Goal: Share content: Share content

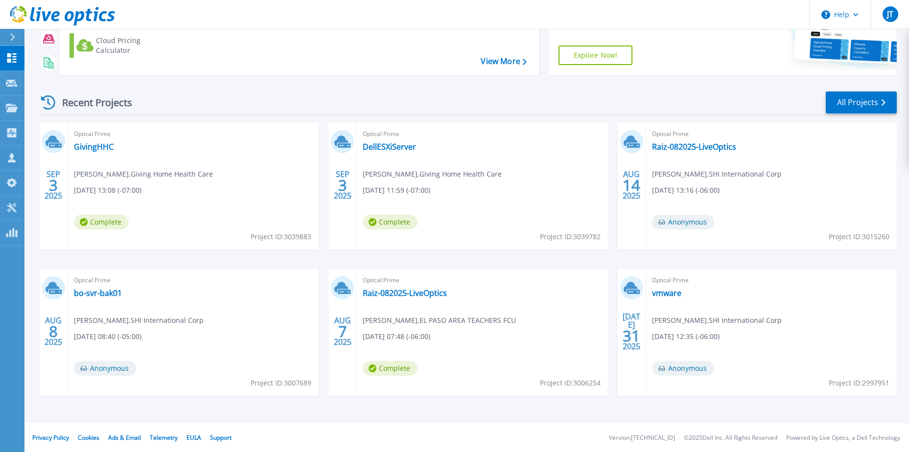
scroll to position [131, 0]
click at [378, 291] on link "Raiz-082025-LiveOptics" at bounding box center [405, 293] width 84 height 10
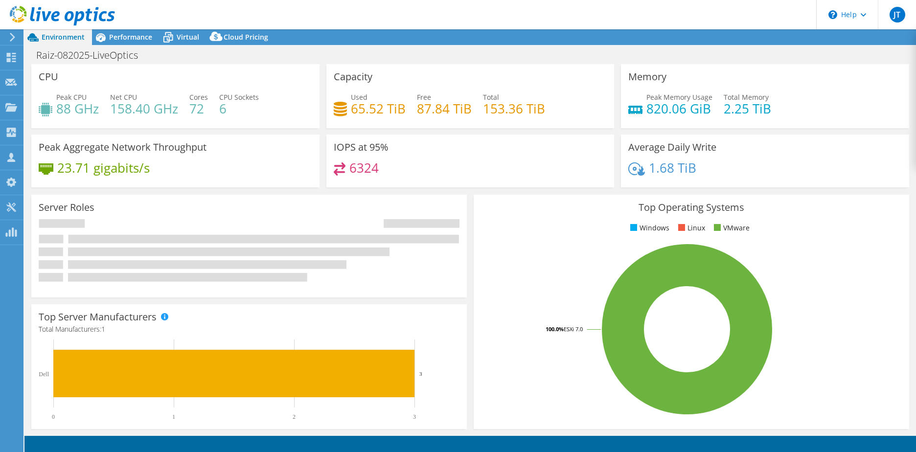
select select "USD"
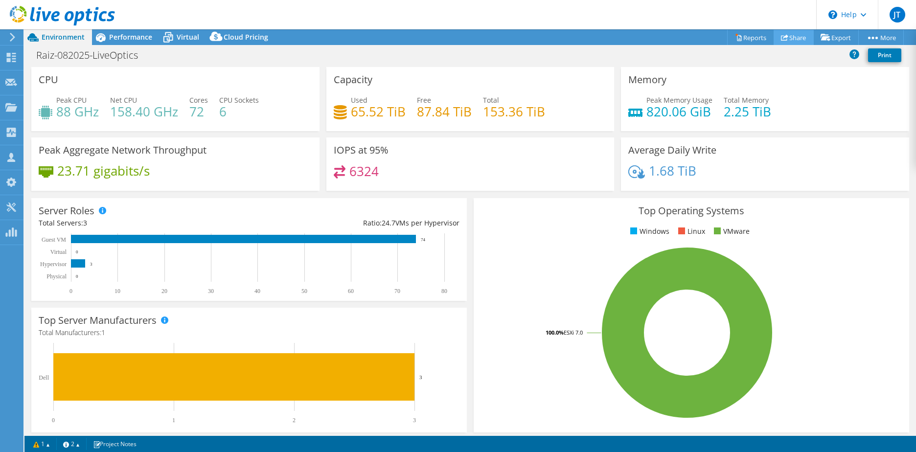
click at [797, 35] on link "Share" at bounding box center [794, 37] width 40 height 15
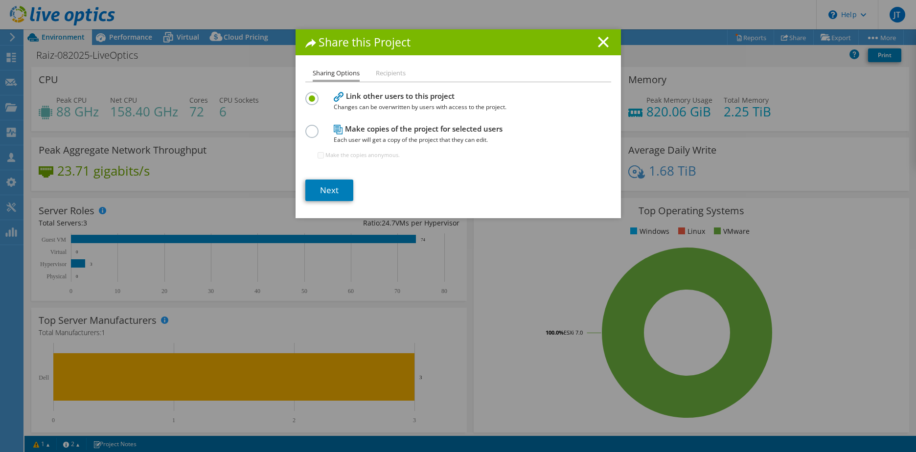
click at [394, 70] on li "Recipients" at bounding box center [391, 74] width 30 height 12
click at [389, 71] on li "Recipients" at bounding box center [391, 74] width 30 height 12
click at [388, 72] on li "Recipients" at bounding box center [391, 74] width 30 height 12
click at [319, 183] on link "Next" at bounding box center [329, 191] width 48 height 22
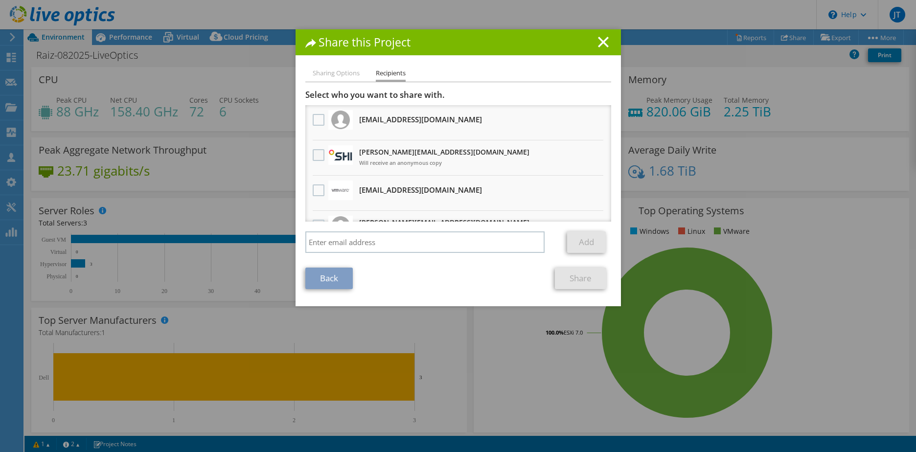
click at [313, 152] on label at bounding box center [320, 155] width 14 height 12
click at [0, 0] on input "checkbox" at bounding box center [0, 0] width 0 height 0
click at [562, 272] on link "Share" at bounding box center [580, 279] width 51 height 22
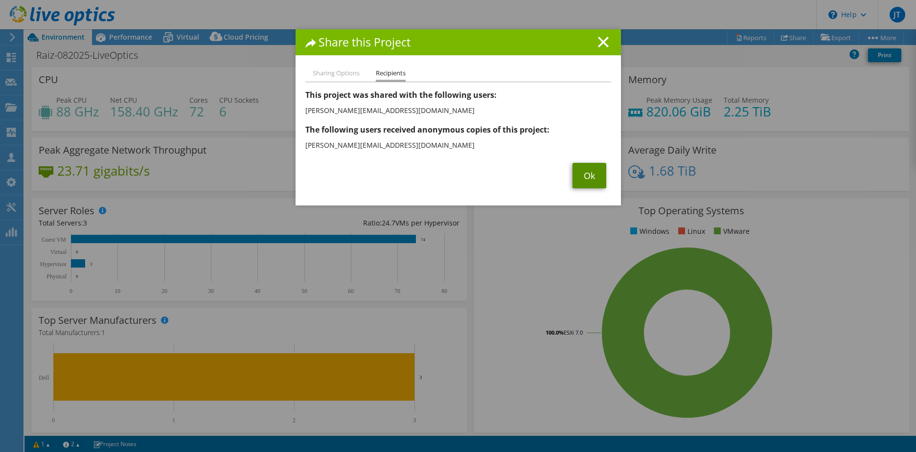
click at [589, 182] on link "Ok" at bounding box center [590, 175] width 34 height 25
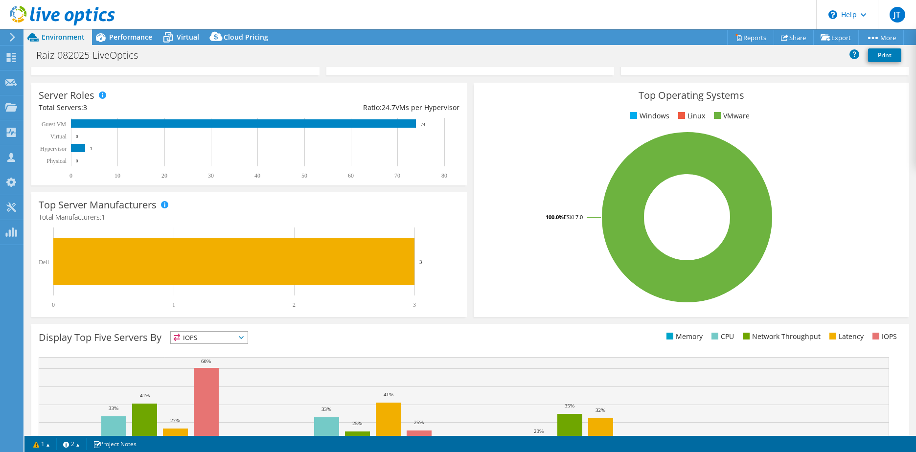
scroll to position [103, 0]
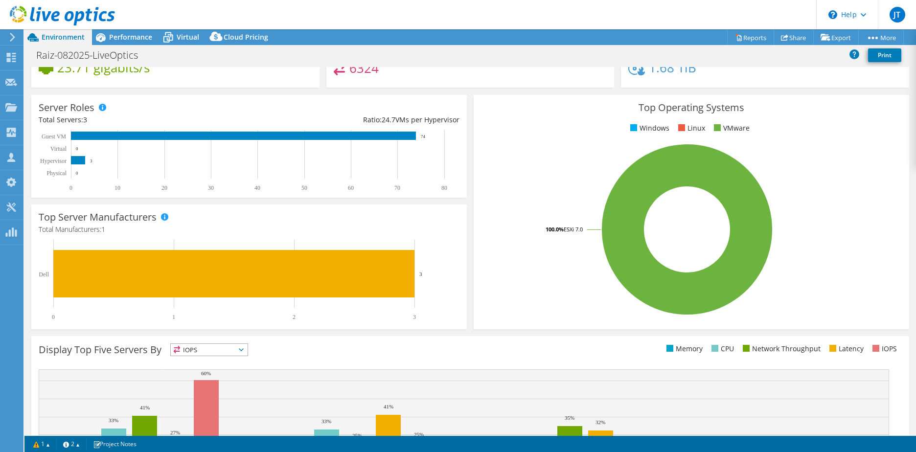
click at [121, 29] on header "JT Channel Partner [PERSON_NAME] [PERSON_NAME][EMAIL_ADDRESS][DOMAIN_NAME] SHI …" at bounding box center [458, 14] width 916 height 29
click at [119, 34] on span "Performance" at bounding box center [130, 36] width 43 height 9
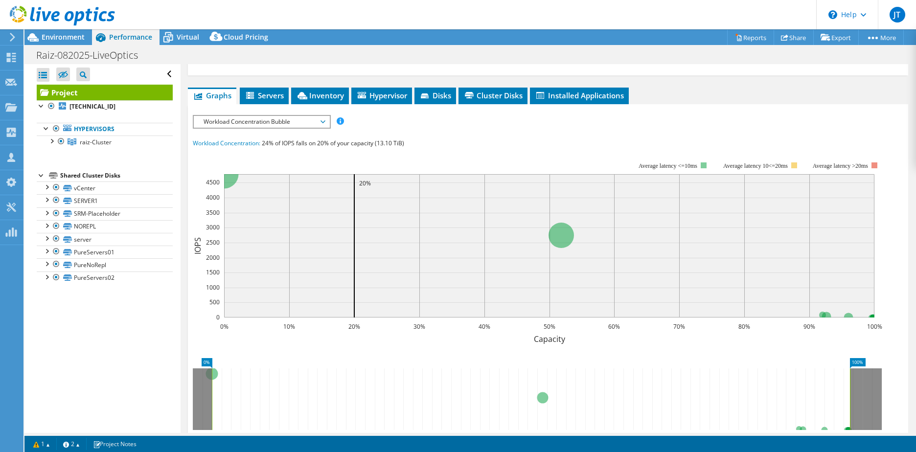
scroll to position [196, 0]
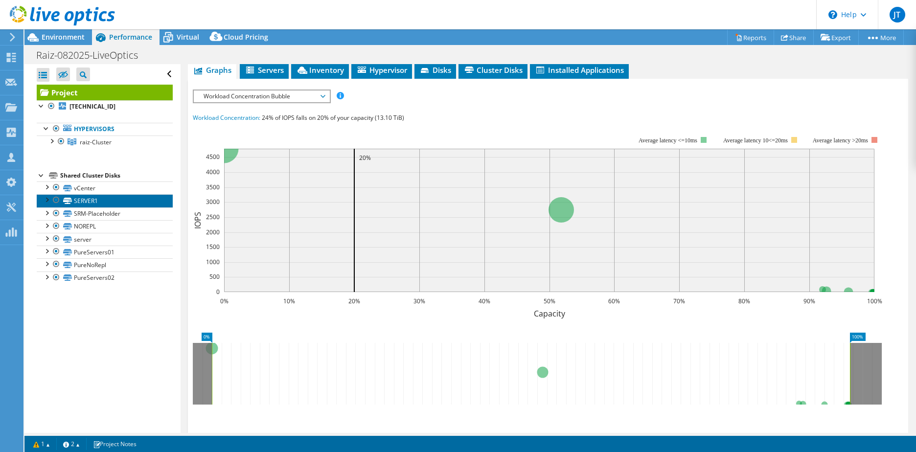
click at [124, 198] on link "SERVER1" at bounding box center [105, 200] width 136 height 13
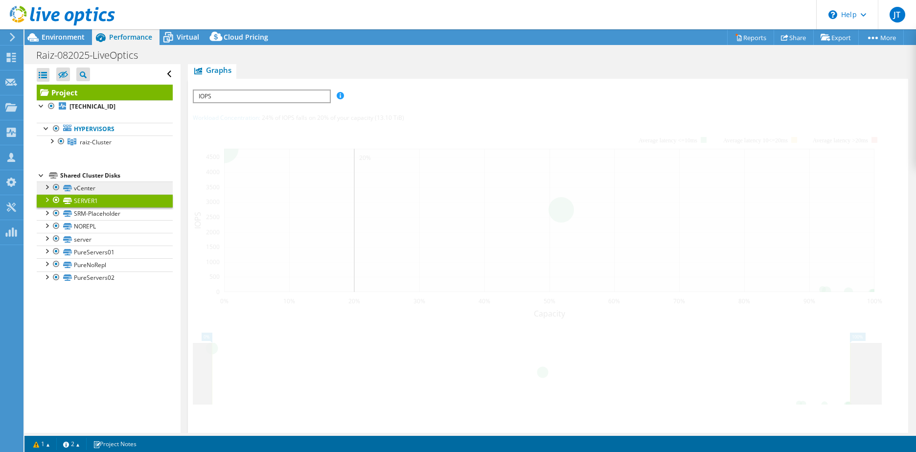
scroll to position [220, 0]
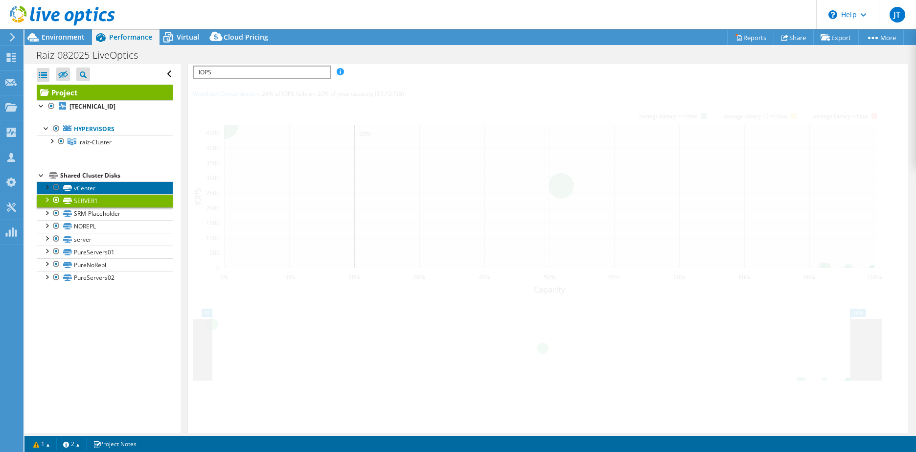
click at [127, 187] on link "vCenter" at bounding box center [105, 188] width 136 height 13
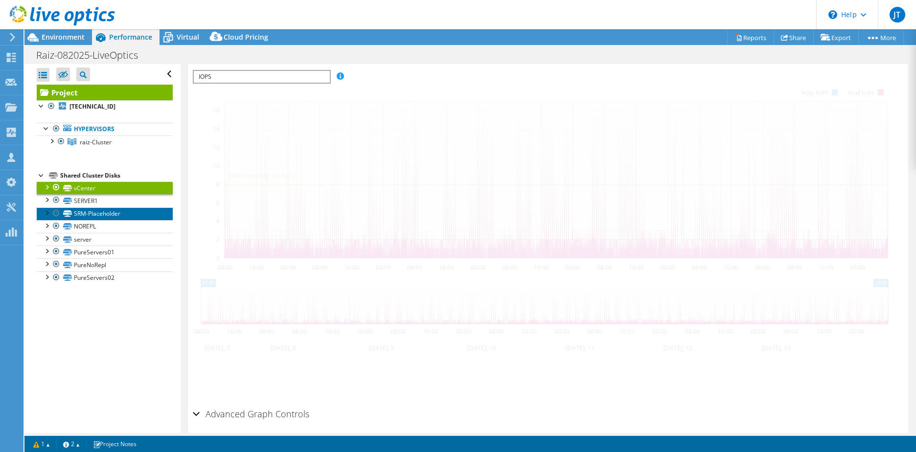
click at [131, 210] on link "SRM-Placeholder" at bounding box center [105, 214] width 136 height 13
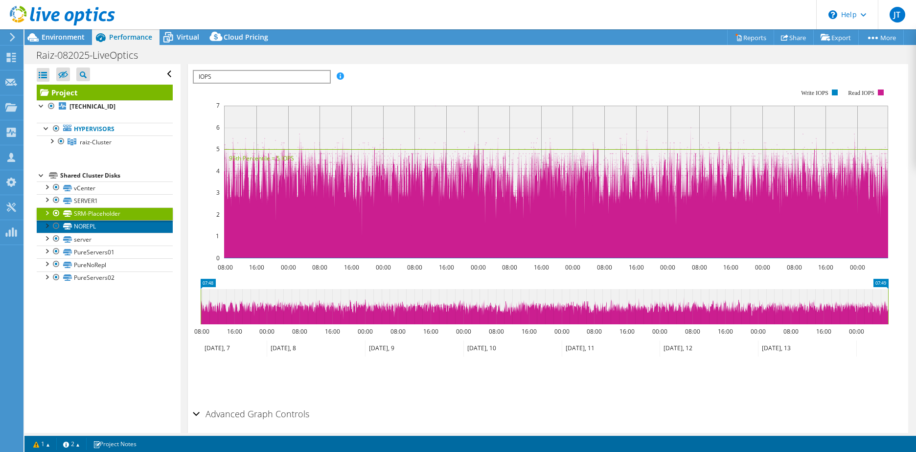
click at [128, 225] on link "NOREPL" at bounding box center [105, 226] width 136 height 13
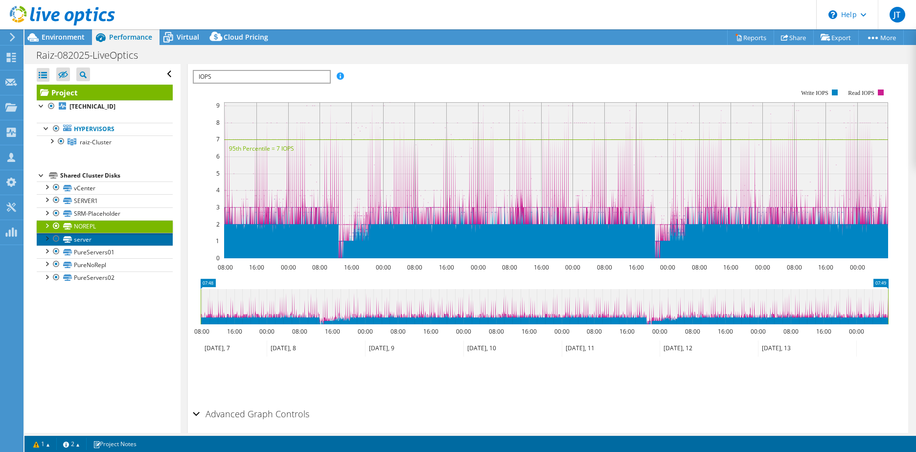
click at [128, 237] on link "server" at bounding box center [105, 239] width 136 height 13
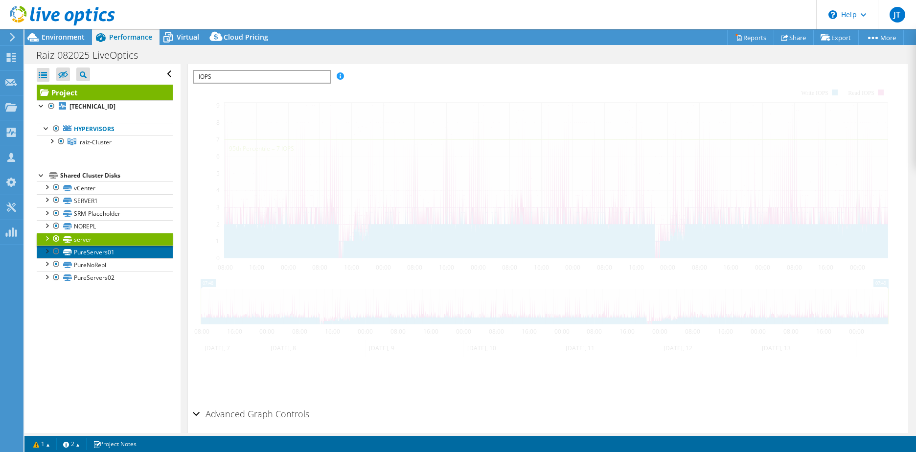
click at [128, 249] on link "PureServers01" at bounding box center [105, 252] width 136 height 13
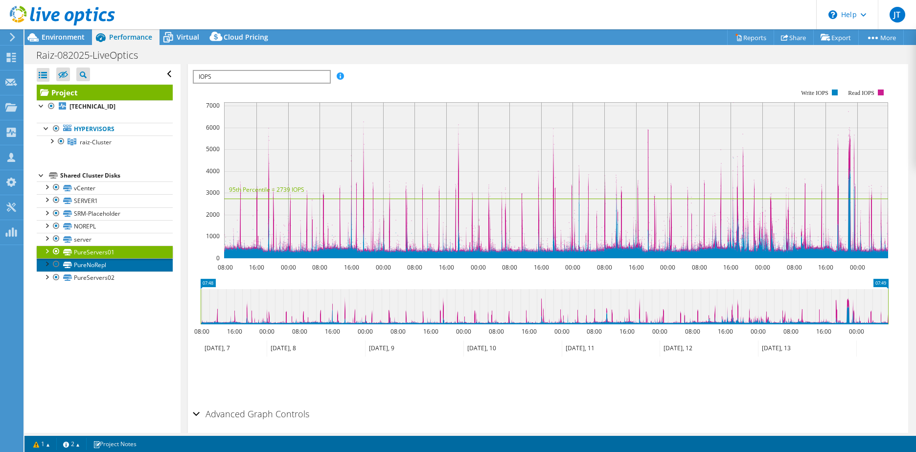
click at [125, 263] on link "PureNoRepl" at bounding box center [105, 264] width 136 height 13
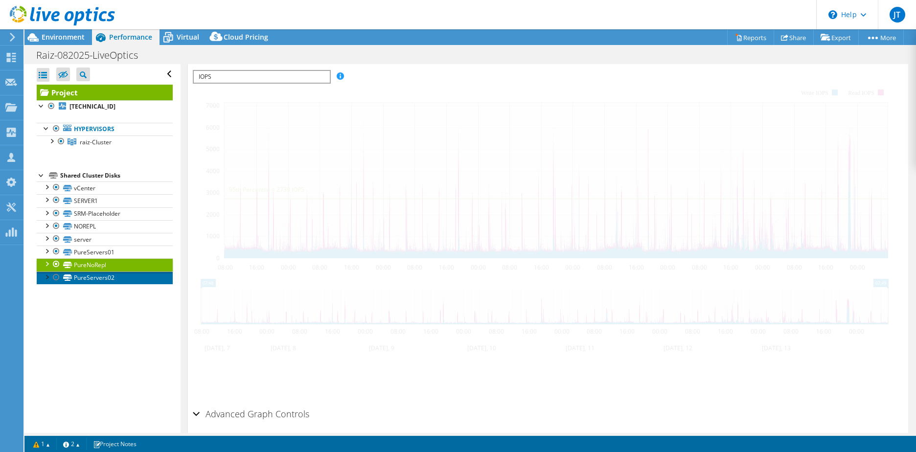
click at [126, 280] on link "PureServers02" at bounding box center [105, 278] width 136 height 13
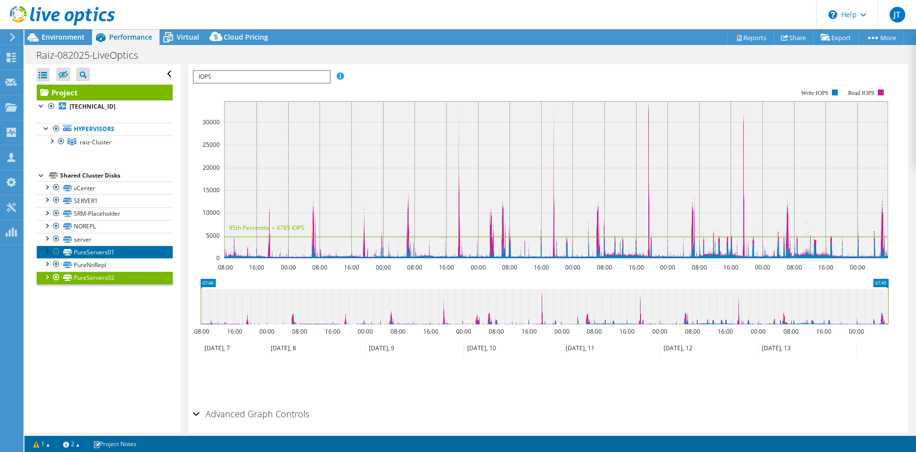
click at [128, 251] on link "PureServers01" at bounding box center [105, 252] width 136 height 13
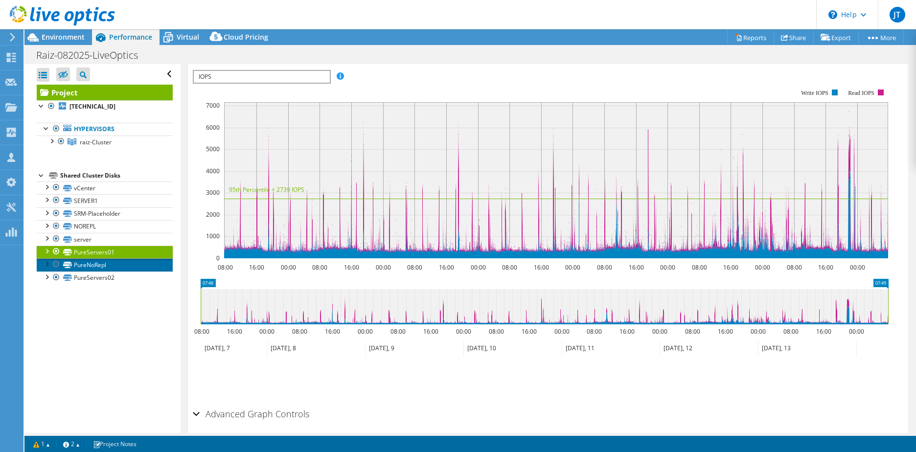
click at [132, 263] on link "PureNoRepl" at bounding box center [105, 264] width 136 height 13
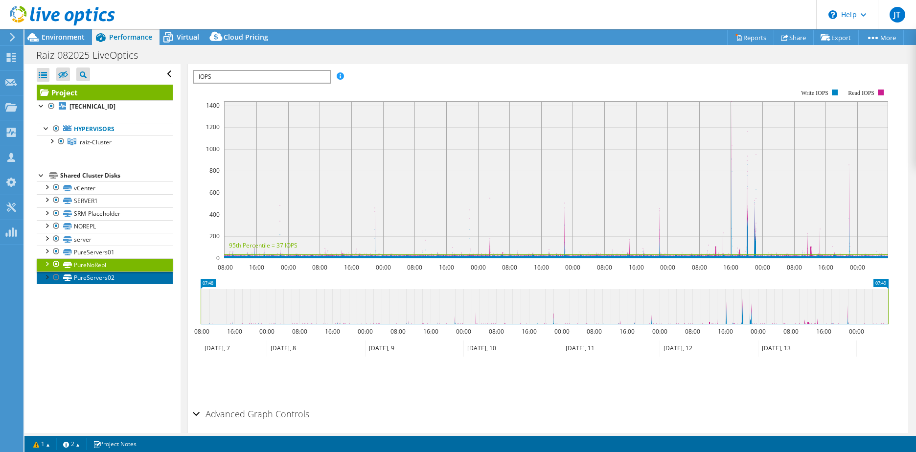
click at [131, 279] on link "PureServers02" at bounding box center [105, 278] width 136 height 13
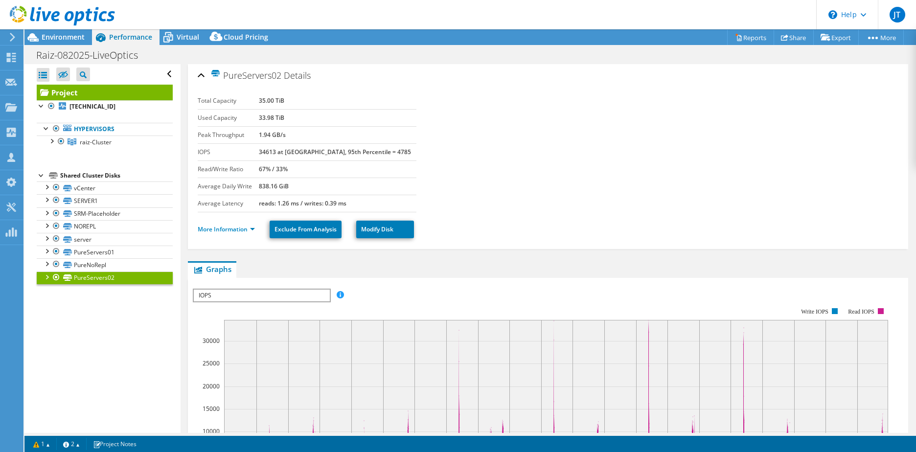
scroll to position [0, 0]
click at [98, 144] on span "raiz-Cluster" at bounding box center [96, 142] width 32 height 8
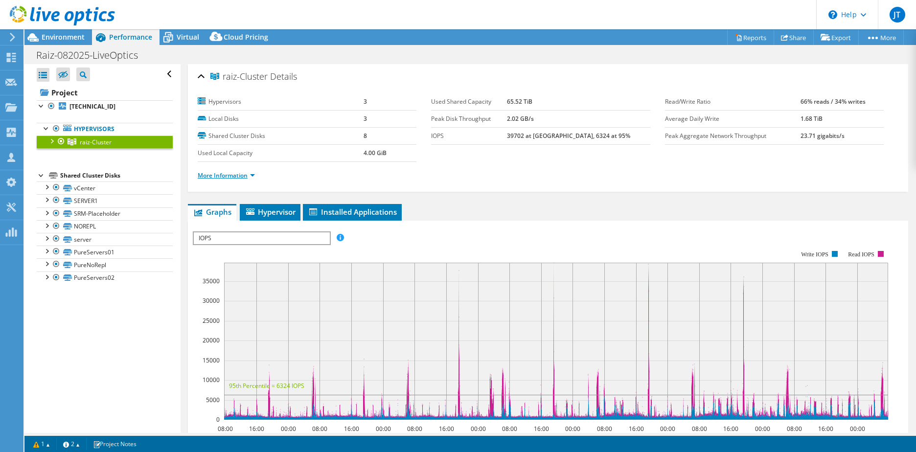
click at [240, 177] on link "More Information" at bounding box center [226, 175] width 57 height 8
